Goal: Navigation & Orientation: Find specific page/section

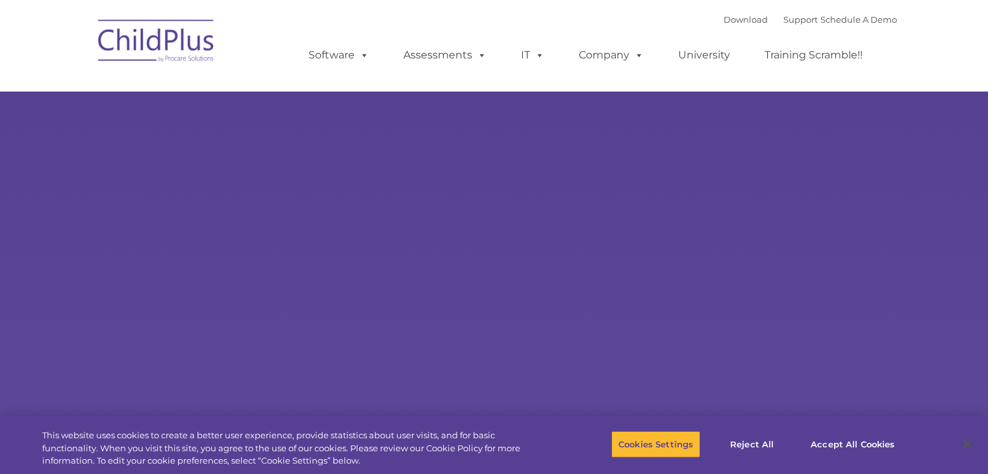
select select "MEDIUM"
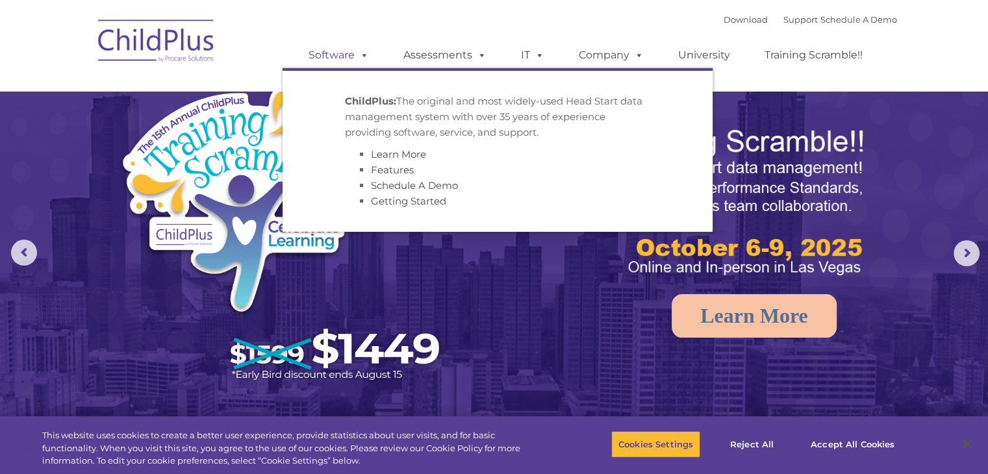
click at [342, 53] on link "Software" at bounding box center [338, 55] width 86 height 26
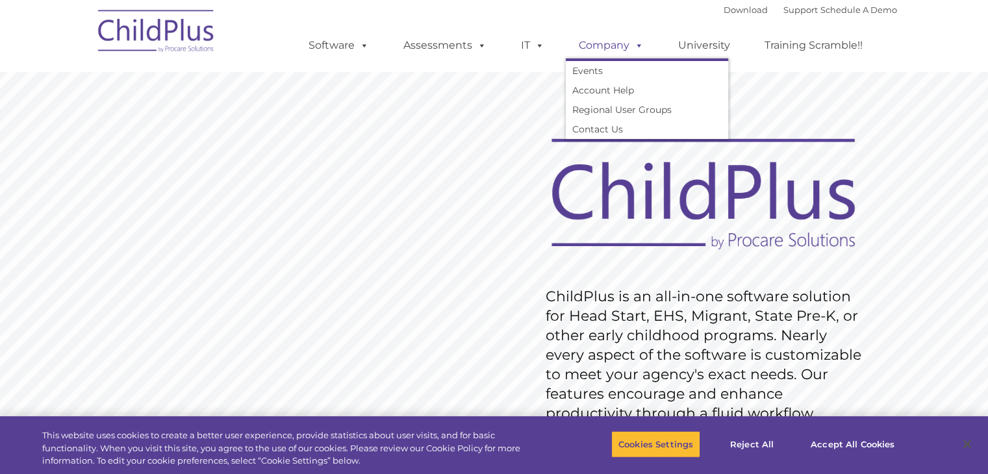
click at [602, 49] on link "Company" at bounding box center [611, 45] width 91 height 26
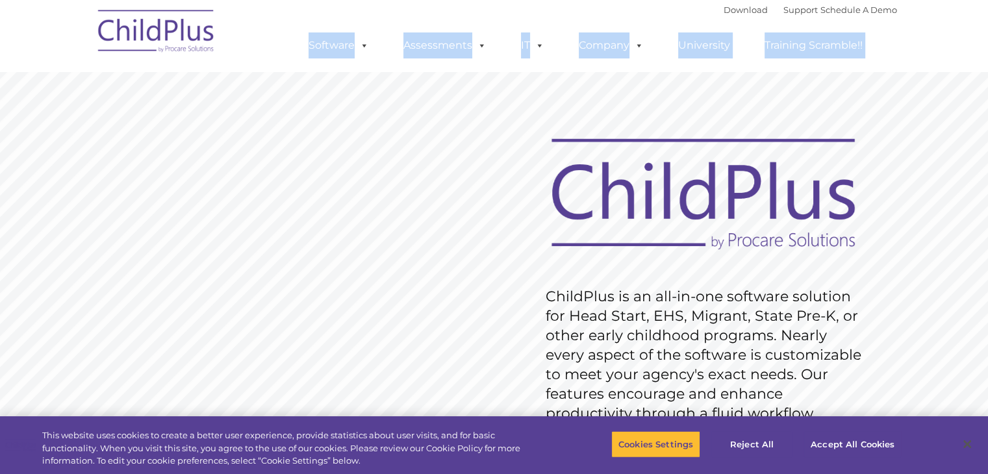
drag, startPoint x: 293, startPoint y: 0, endPoint x: 260, endPoint y: -32, distance: 45.9
